Goal: Information Seeking & Learning: Learn about a topic

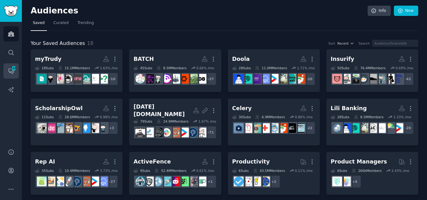
click at [12, 70] on span "184" at bounding box center [14, 68] width 6 height 4
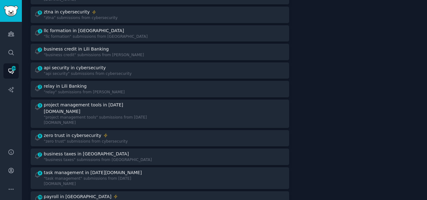
scroll to position [289, 0]
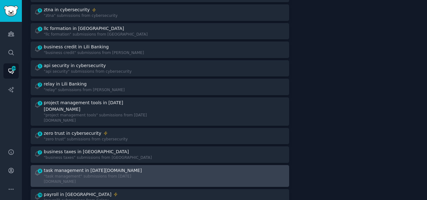
click at [126, 167] on div "task management in [DATE][DOMAIN_NAME]" at bounding box center [99, 170] width 111 height 7
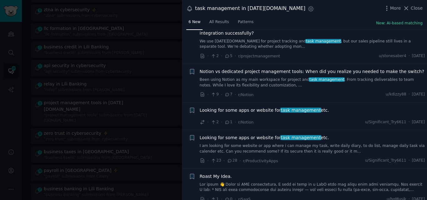
scroll to position [60, 0]
click at [264, 143] on link "I am looking for some website or app where i can manage my task, write daily di…" at bounding box center [312, 148] width 225 height 11
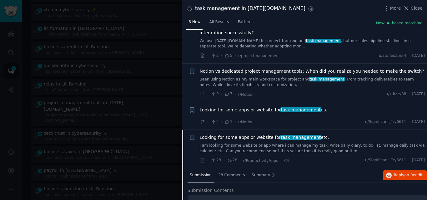
scroll to position [153, 0]
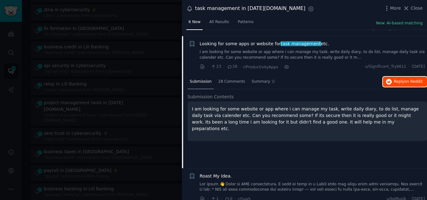
click at [402, 79] on span "Reply on Reddit" at bounding box center [407, 82] width 29 height 6
click at [233, 41] on span "Looking for some apps or website for task management etc." at bounding box center [264, 44] width 129 height 7
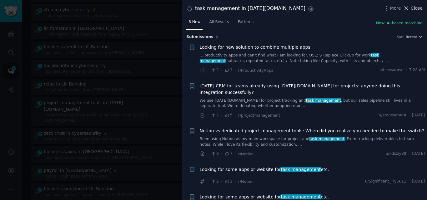
click at [407, 6] on icon at bounding box center [405, 8] width 7 height 7
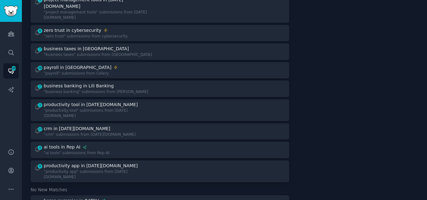
scroll to position [394, 0]
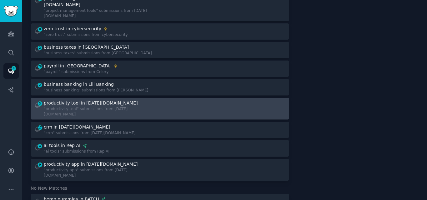
click at [136, 100] on div "3 productivity tool in [DATE][DOMAIN_NAME] "productivity tool" submissions from…" at bounding box center [94, 108] width 121 height 17
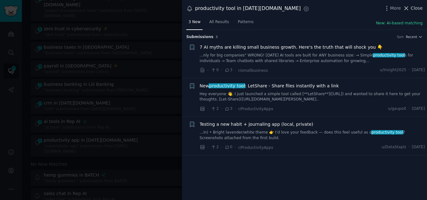
click at [414, 7] on span "Close" at bounding box center [416, 8] width 12 height 7
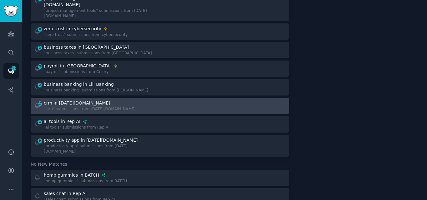
click at [70, 106] on div ""crm" submissions from [DATE][DOMAIN_NAME]" at bounding box center [90, 109] width 92 height 6
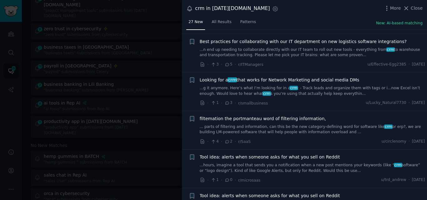
scroll to position [853, 0]
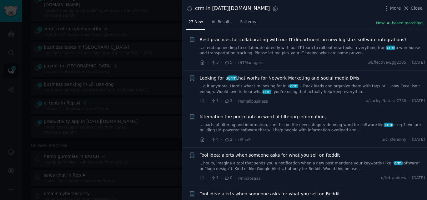
click at [255, 84] on link "...g it anymore. Here’s what I’m looking for in a crm : - Track leads and organ…" at bounding box center [312, 89] width 225 height 11
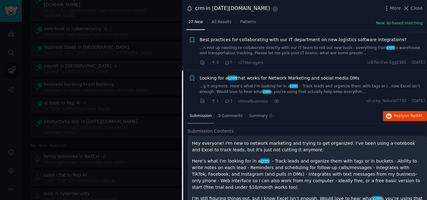
scroll to position [875, 0]
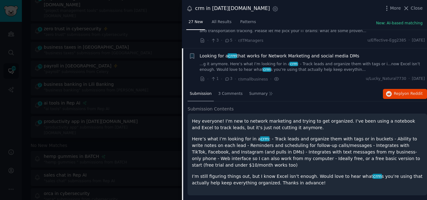
drag, startPoint x: 345, startPoint y: 38, endPoint x: 199, endPoint y: 37, distance: 146.5
click at [199, 53] on div "+ Looking for a crm that works for Network Marketing and social media DMs ...g …" at bounding box center [307, 68] width 236 height 30
copy span "Looking for a crm that works for Network Marketing and social media DMs"
click at [239, 53] on span "Looking for a crm that works for Network Marketing and social media DMs" at bounding box center [280, 56] width 160 height 7
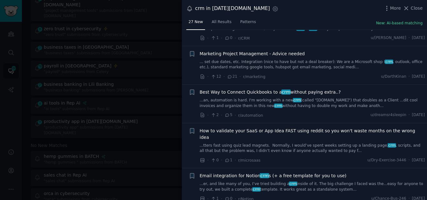
scroll to position [447, 0]
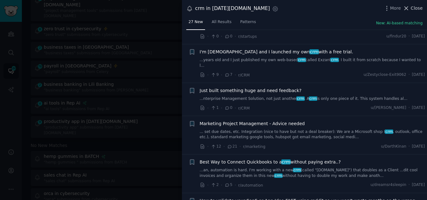
click at [407, 8] on icon at bounding box center [405, 8] width 3 height 3
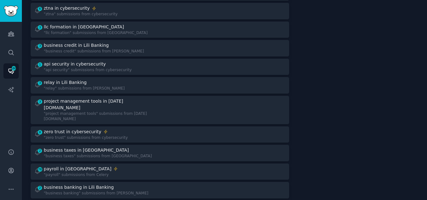
scroll to position [284, 0]
